Goal: Find contact information: Find contact information

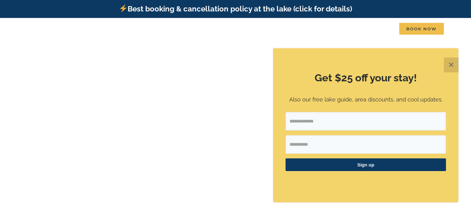
click at [450, 64] on button "✕" at bounding box center [451, 65] width 15 height 15
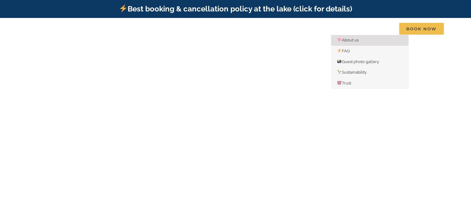
click at [349, 40] on span "About us" at bounding box center [347, 40] width 21 height 5
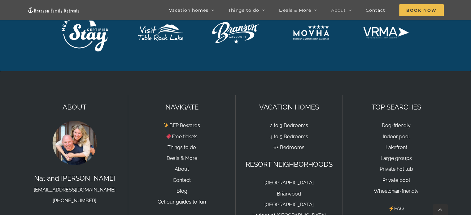
scroll to position [1082, 0]
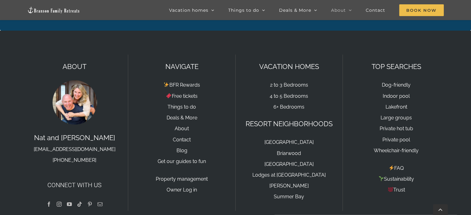
drag, startPoint x: 116, startPoint y: 112, endPoint x: 34, endPoint y: 113, distance: 82.1
click at [34, 132] on p "Nat and Tyann hello@bransonfamilyretreats.com 417-213-3828" at bounding box center [74, 148] width 94 height 33
copy link "[EMAIL_ADDRESS][DOMAIN_NAME]"
drag, startPoint x: 93, startPoint y: 123, endPoint x: 59, endPoint y: 125, distance: 33.8
click at [59, 132] on p "Nat and Tyann hello@bransonfamilyretreats.com 417-213-3828" at bounding box center [74, 148] width 94 height 33
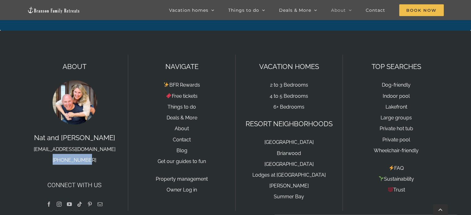
copy link "[PHONE_NUMBER]"
click at [90, 180] on h4 "Connect with us" at bounding box center [74, 184] width 94 height 9
click at [51, 202] on link "Facebook" at bounding box center [48, 204] width 5 height 5
click at [182, 137] on link "Contact" at bounding box center [182, 140] width 18 height 6
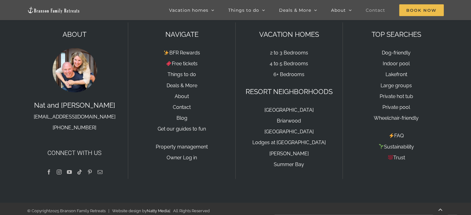
scroll to position [878, 0]
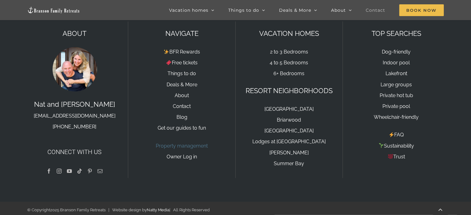
click at [188, 144] on link "Property management" at bounding box center [182, 146] width 52 height 6
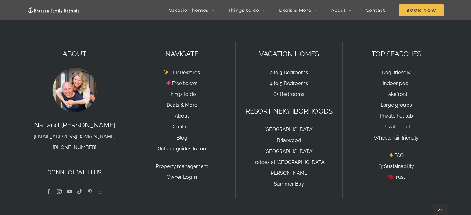
scroll to position [664, 0]
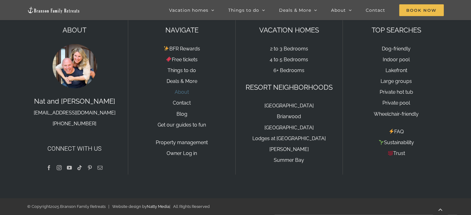
click at [182, 92] on link "About" at bounding box center [182, 92] width 14 height 6
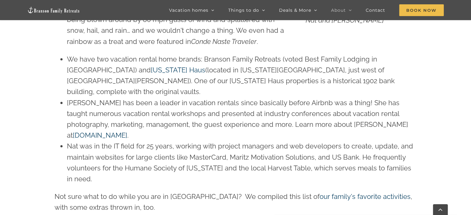
scroll to position [361, 0]
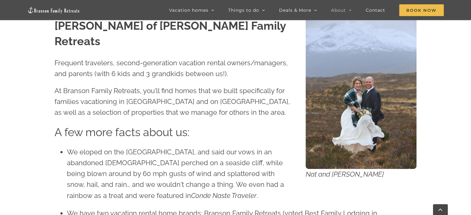
scroll to position [258, 0]
